Goal: Information Seeking & Learning: Find specific fact

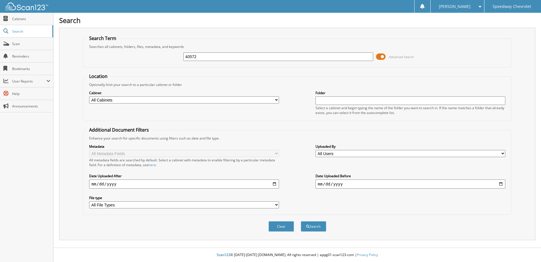
type input "40572"
click at [301, 221] on button "Search" at bounding box center [313, 226] width 25 height 10
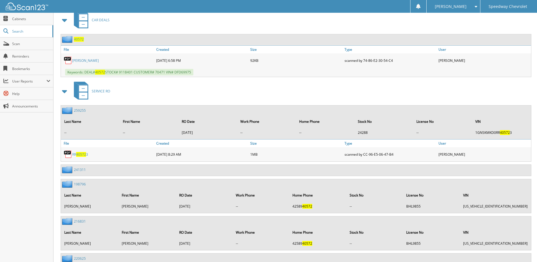
scroll to position [255, 0]
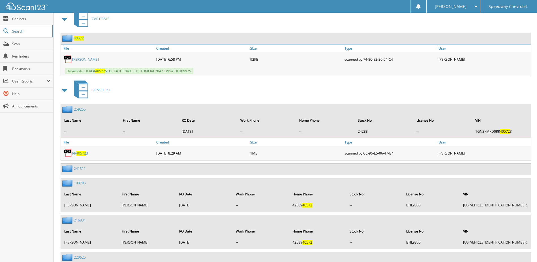
click at [85, 60] on link "[PERSON_NAME]" at bounding box center [85, 59] width 27 height 5
click at [77, 37] on span "40572" at bounding box center [79, 38] width 10 height 5
